Goal: Find specific page/section: Find specific page/section

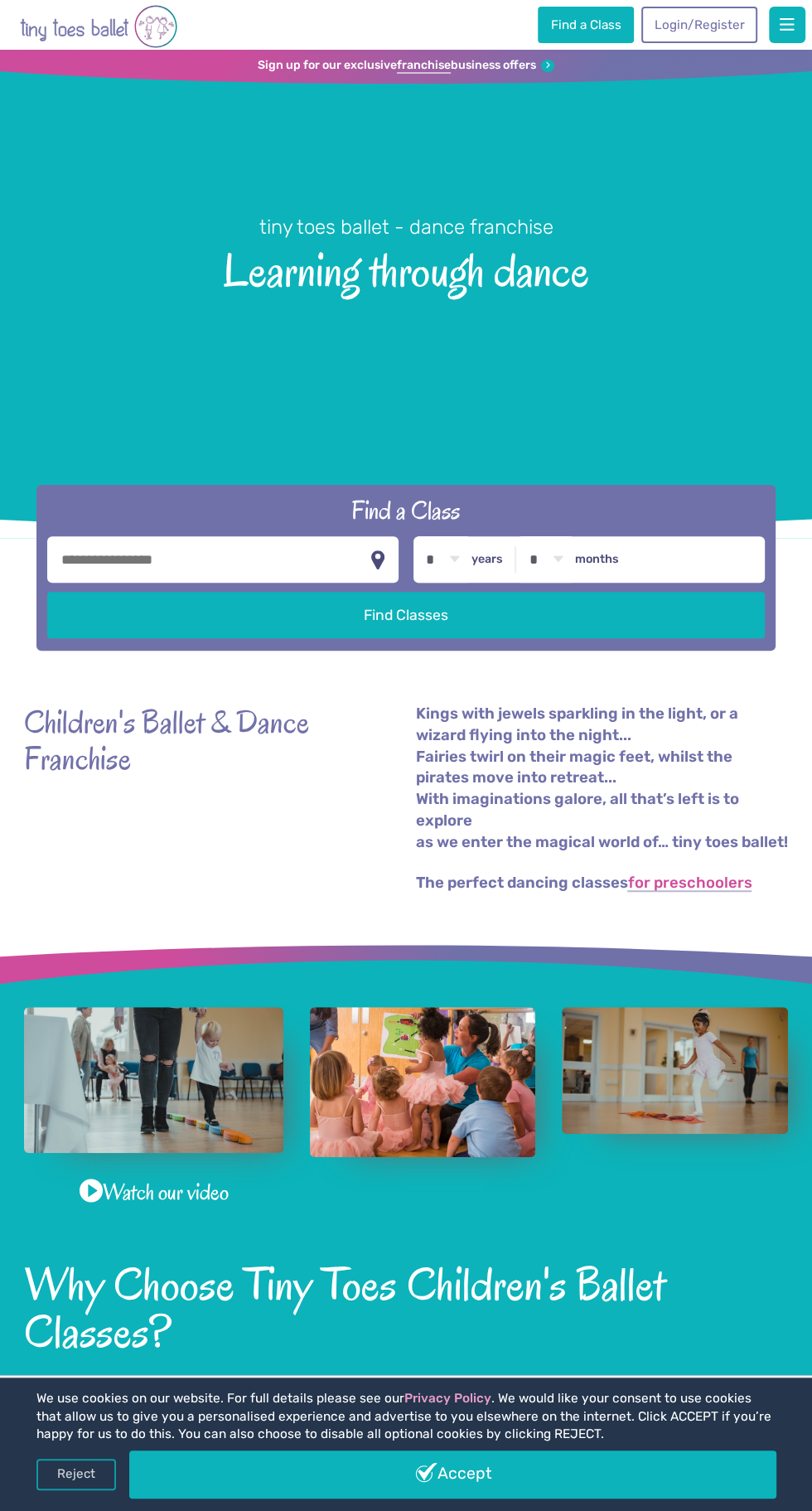
click at [84, 583] on input "text" at bounding box center [223, 559] width 352 height 46
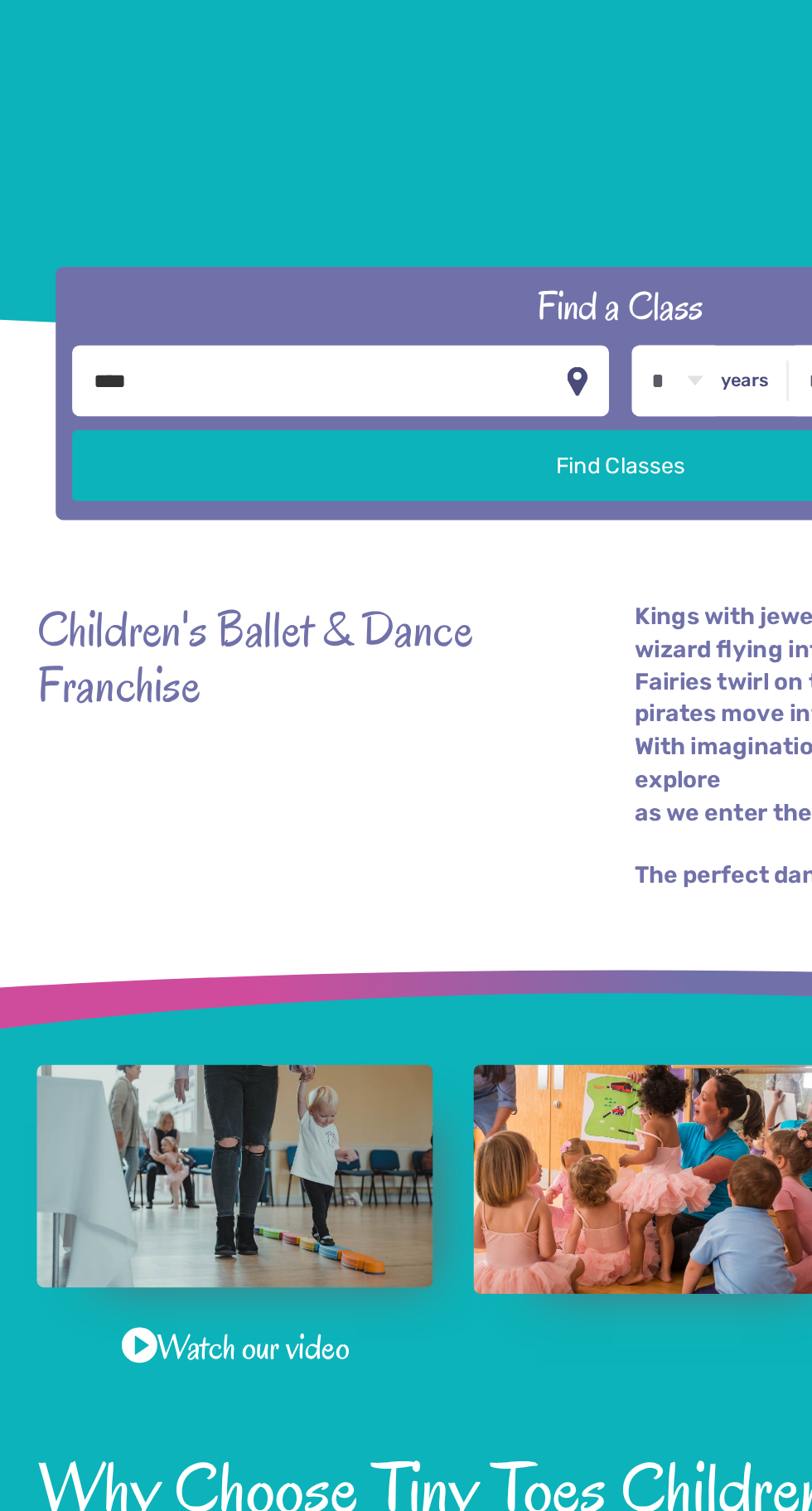
type input "****"
click at [102, 638] on button "Find Classes" at bounding box center [406, 615] width 717 height 46
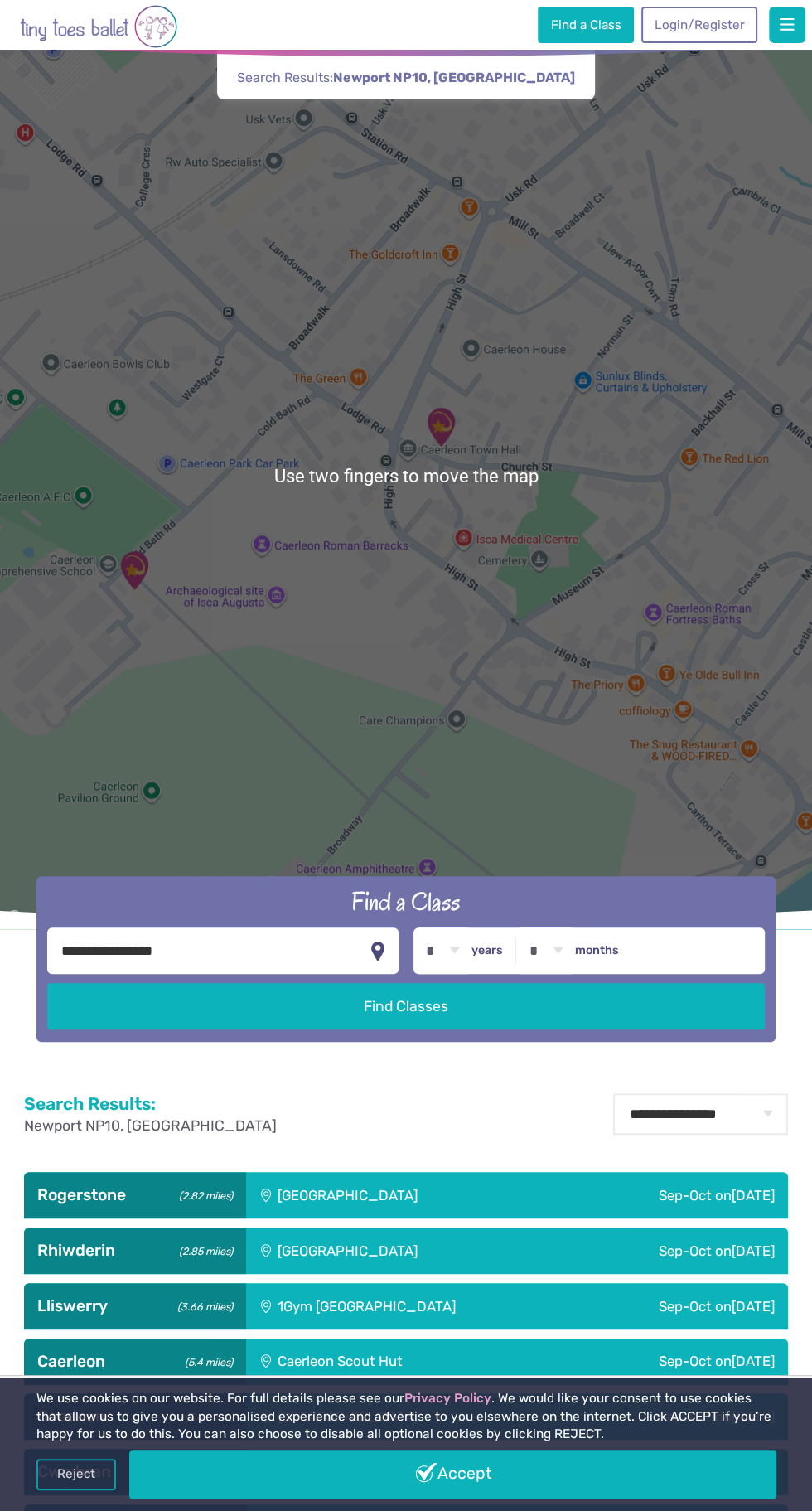
scroll to position [49, 0]
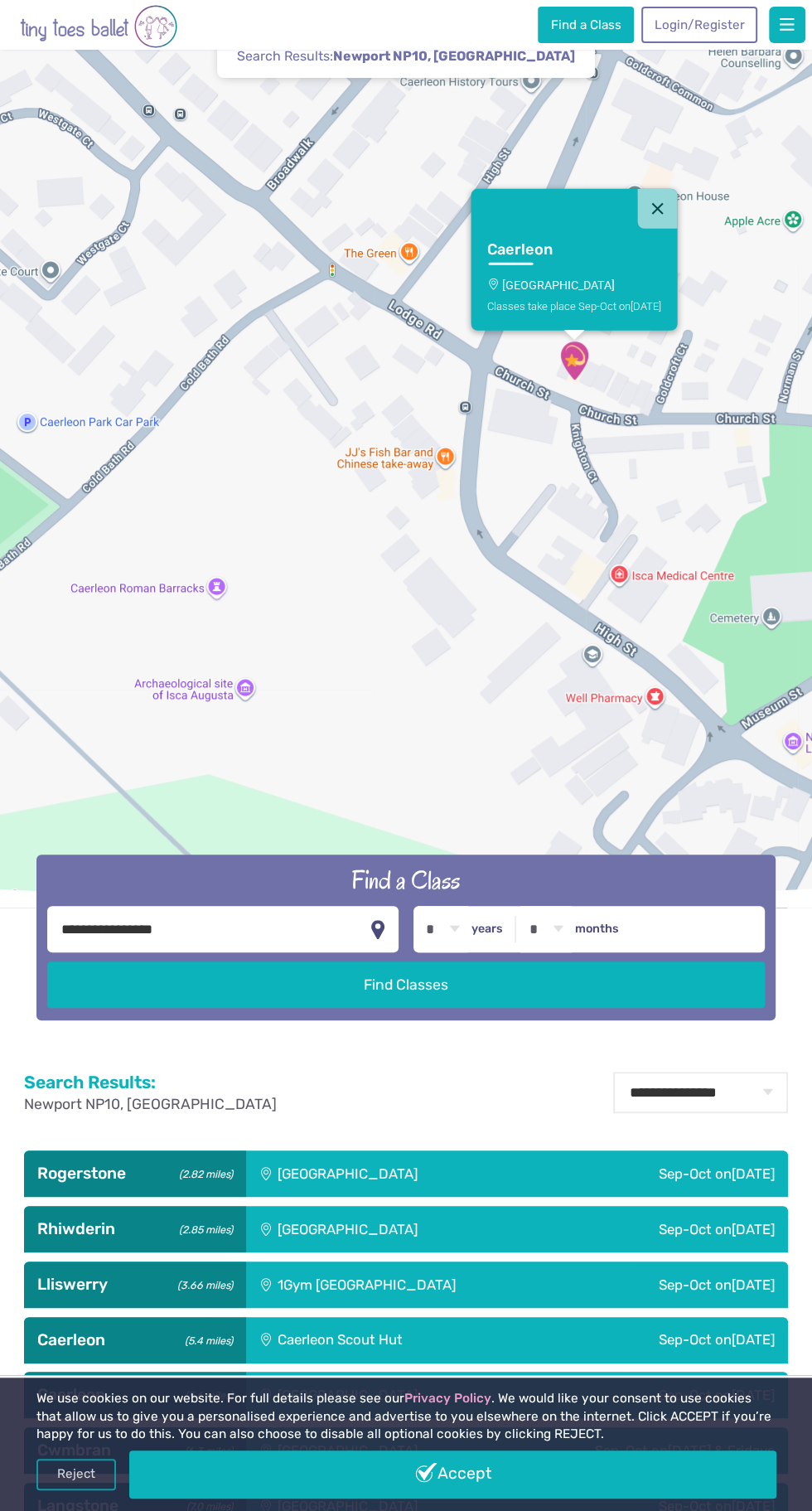
click at [650, 229] on button "Close" at bounding box center [658, 209] width 40 height 40
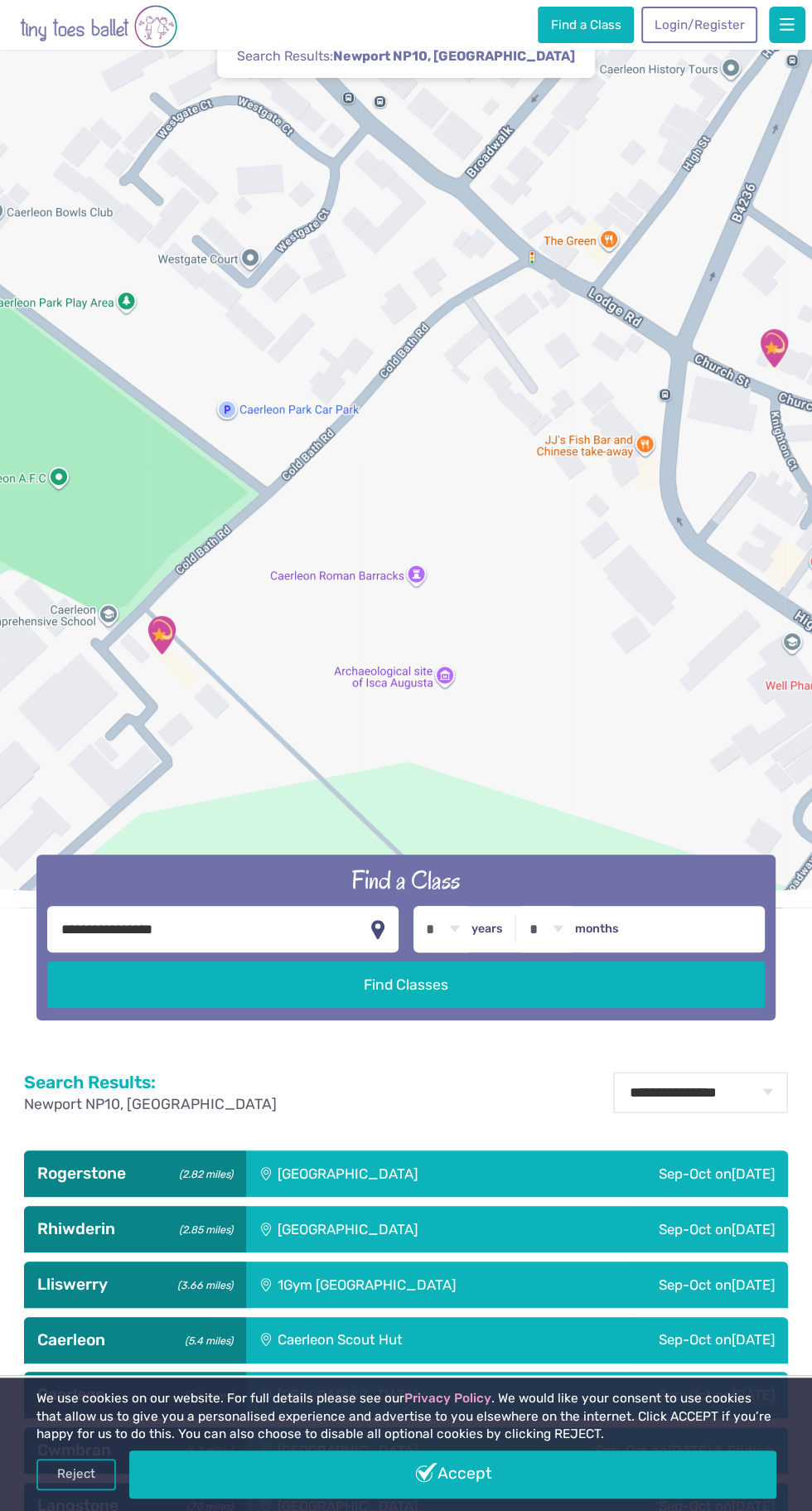
click at [225, 453] on div at bounding box center [406, 454] width 812 height 907
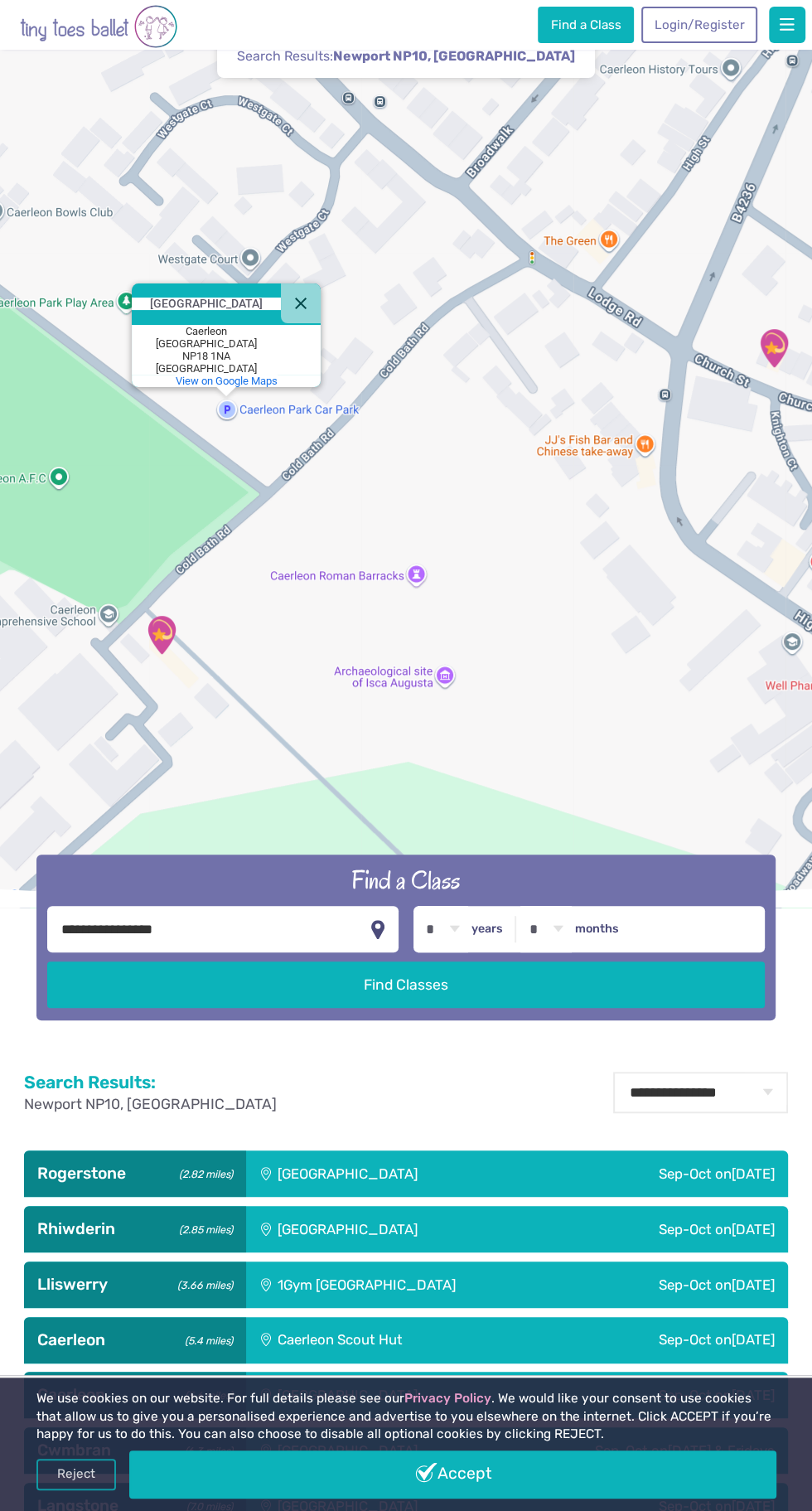
click at [200, 387] on span "View on Google Maps" at bounding box center [226, 380] width 102 height 12
